Goal: Transaction & Acquisition: Obtain resource

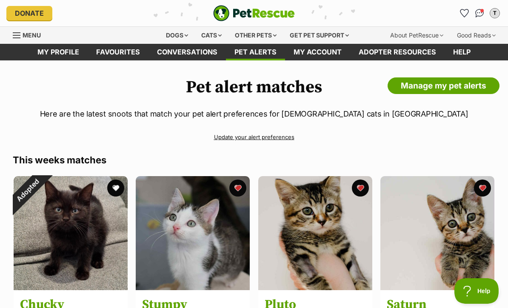
click at [216, 29] on div "Cats" at bounding box center [211, 35] width 32 height 17
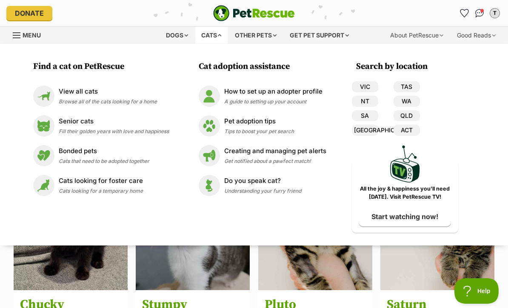
click at [142, 85] on link "View all cats Browse all of the cats looking for a home" at bounding box center [101, 95] width 136 height 21
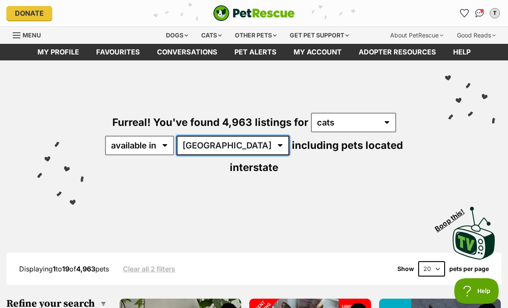
click at [232, 143] on select "Australia ACT NSW NT QLD SA TAS VIC WA" at bounding box center [232, 146] width 113 height 20
select select "VIC"
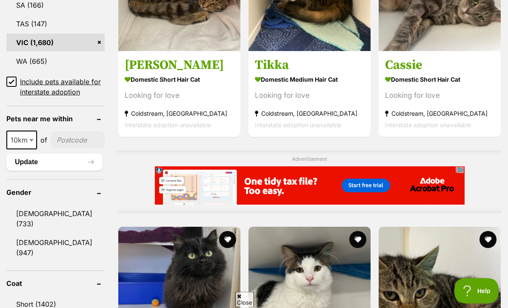
scroll to position [586, 0]
click at [77, 206] on link "Male (733)" at bounding box center [55, 219] width 98 height 28
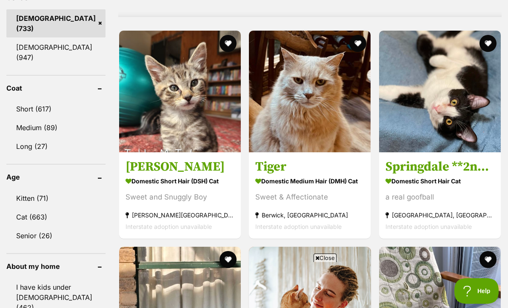
scroll to position [777, 0]
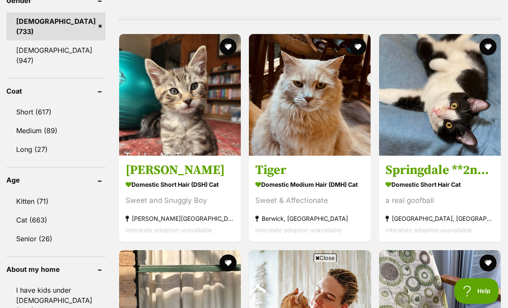
click at [82, 192] on link "Kitten (71)" at bounding box center [55, 201] width 99 height 18
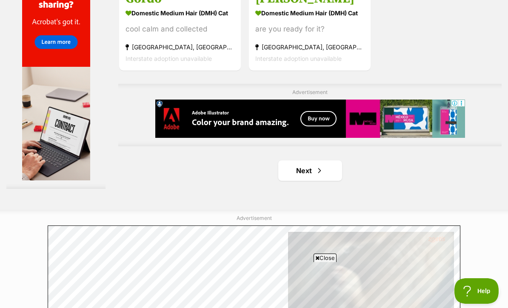
scroll to position [1898, 0]
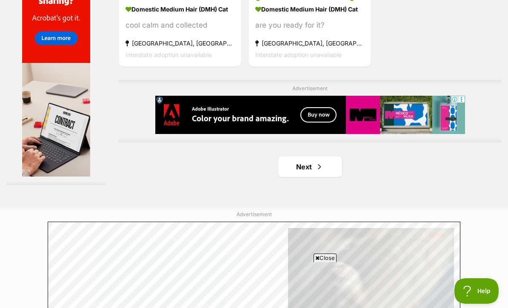
click at [320, 177] on link "Next" at bounding box center [310, 166] width 64 height 20
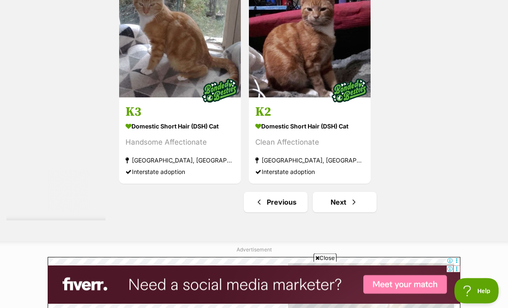
scroll to position [1862, 0]
click at [352, 212] on link "Next" at bounding box center [345, 202] width 64 height 20
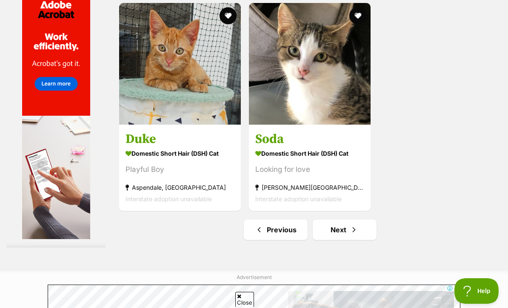
click at [137, 102] on img at bounding box center [180, 64] width 122 height 122
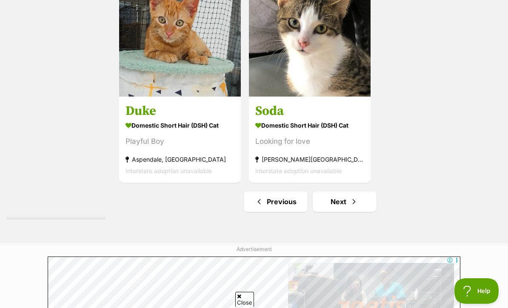
click at [353, 212] on link "Next" at bounding box center [345, 201] width 64 height 20
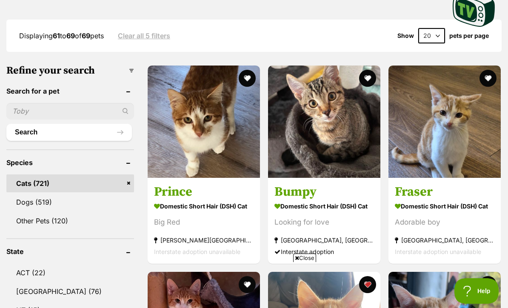
click at [456, 145] on img at bounding box center [444, 121] width 112 height 112
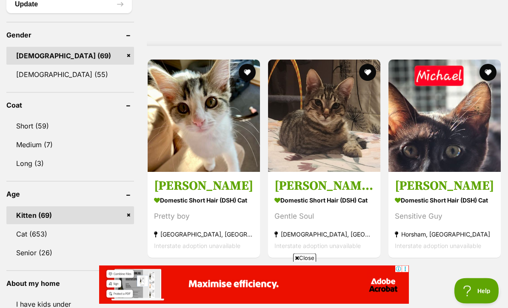
scroll to position [732, 0]
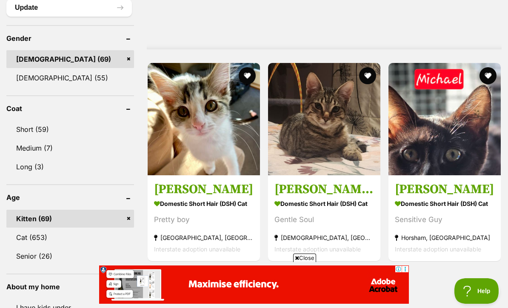
click at [467, 160] on img at bounding box center [444, 119] width 112 height 112
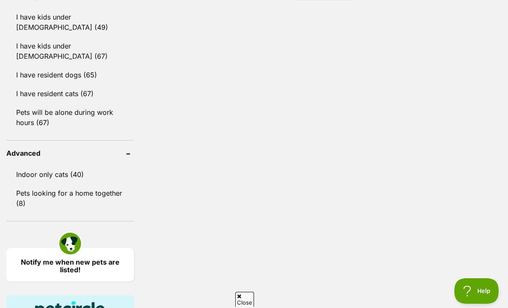
scroll to position [1021, 0]
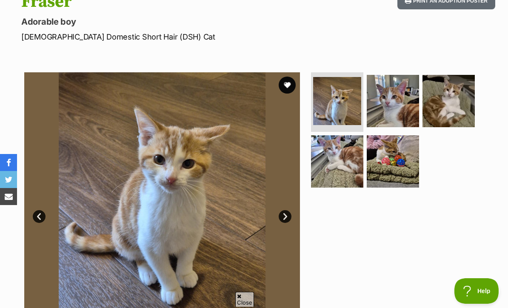
scroll to position [111, 0]
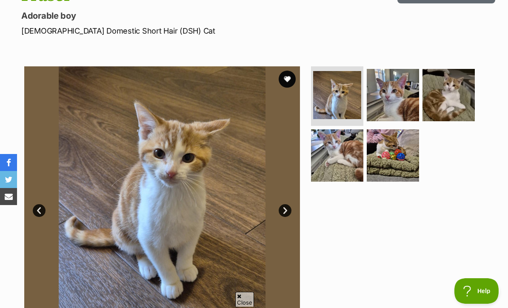
click at [289, 81] on button "favourite" at bounding box center [287, 79] width 17 height 17
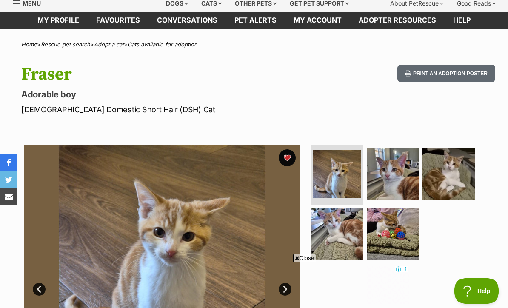
scroll to position [0, 0]
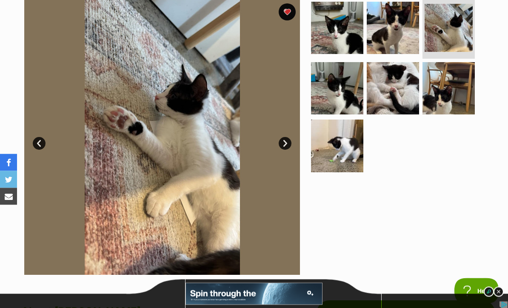
scroll to position [179, 0]
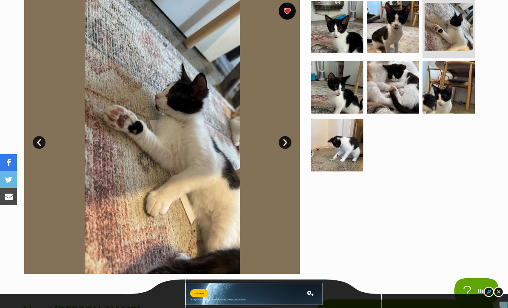
click at [465, 93] on img at bounding box center [448, 87] width 52 height 52
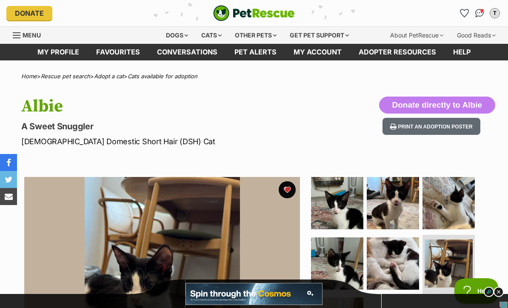
scroll to position [0, 0]
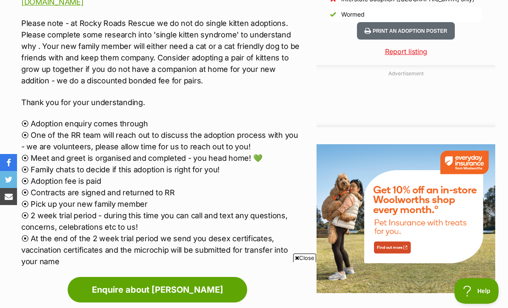
click at [467, 55] on link "Report listing" at bounding box center [405, 51] width 179 height 10
